Goal: Information Seeking & Learning: Learn about a topic

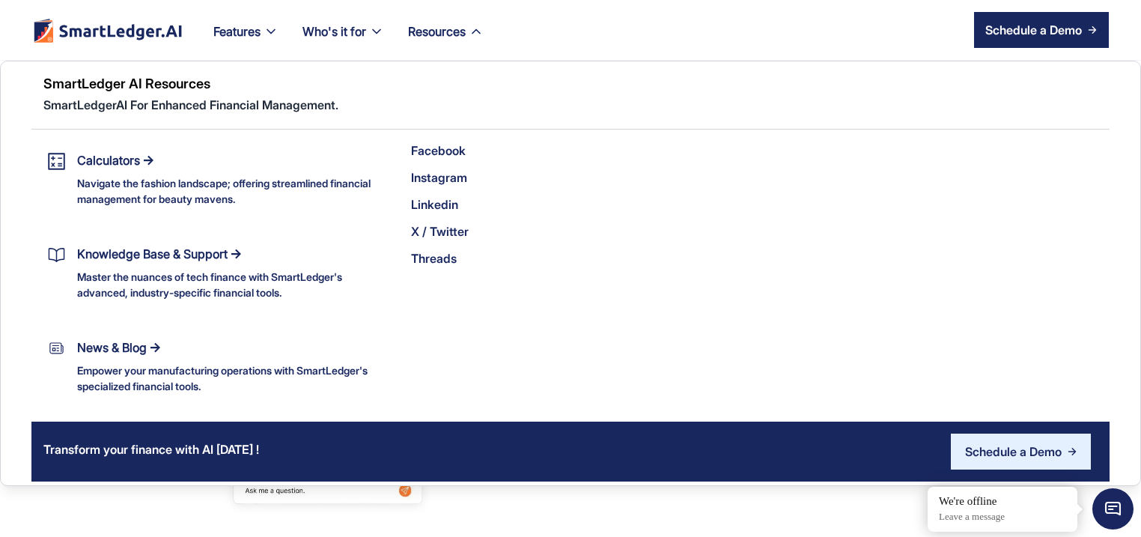
scroll to position [719, 0]
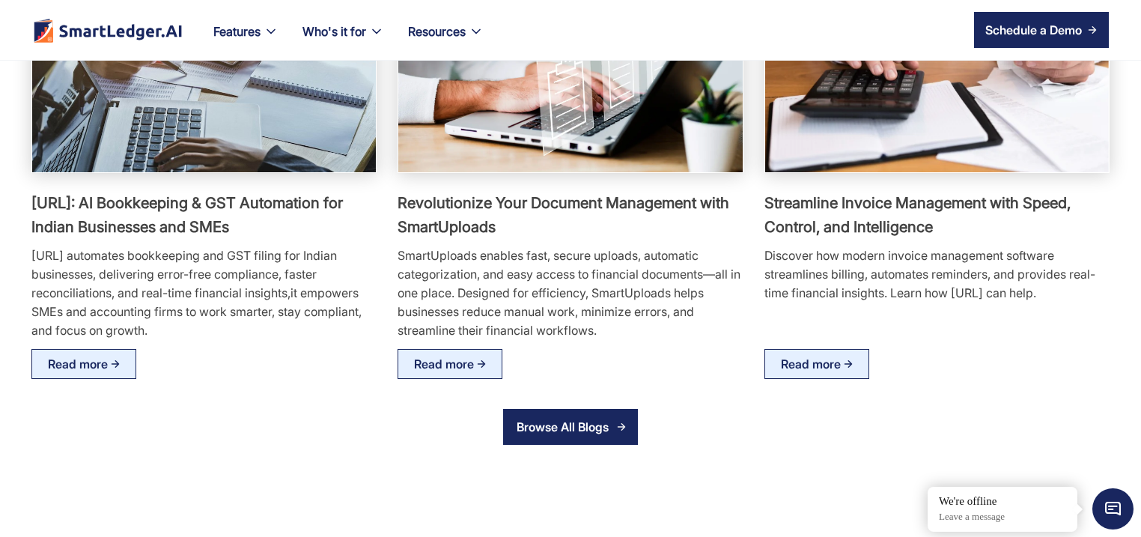
scroll to position [2730, 0]
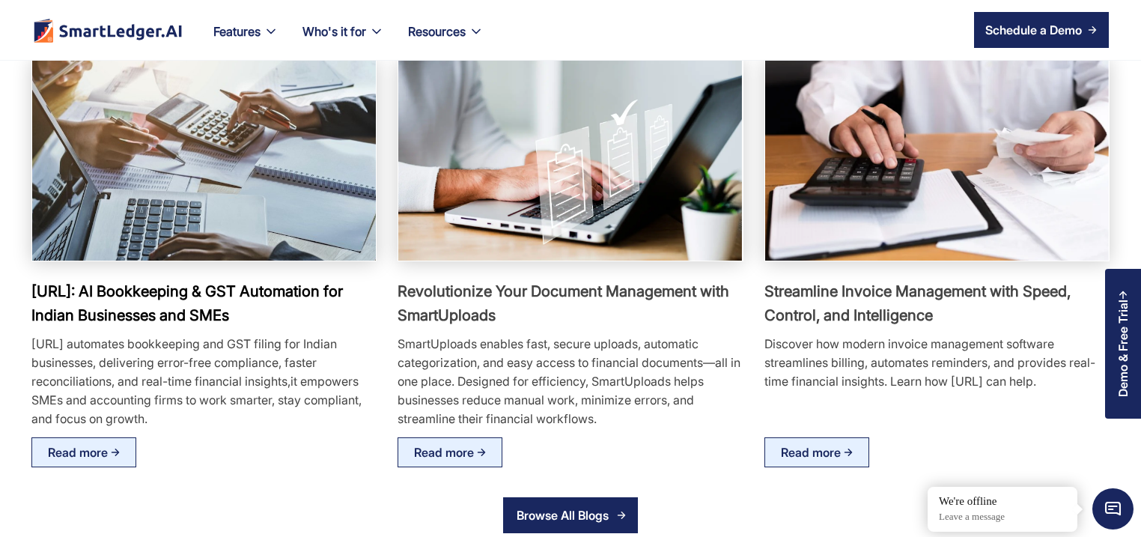
click at [52, 222] on img at bounding box center [204, 159] width 378 height 221
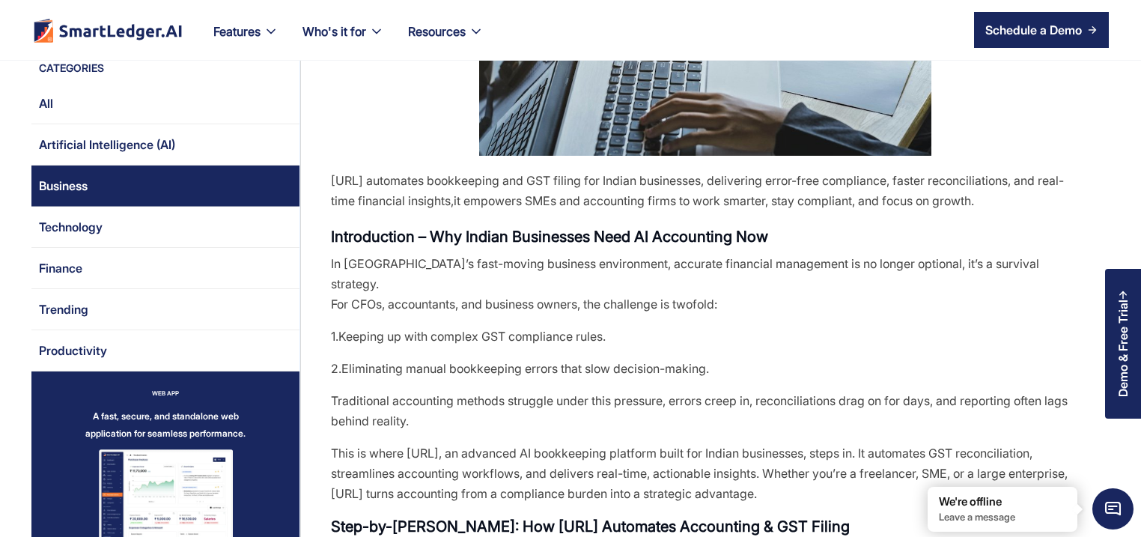
scroll to position [216, 0]
